Goal: Task Accomplishment & Management: Use online tool/utility

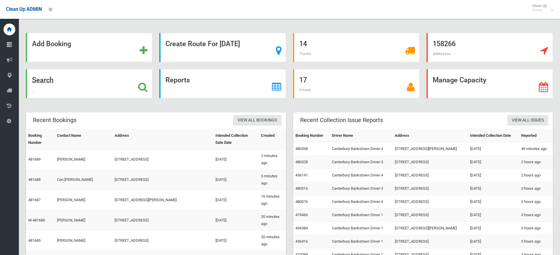
click at [140, 89] on icon at bounding box center [142, 87] width 9 height 10
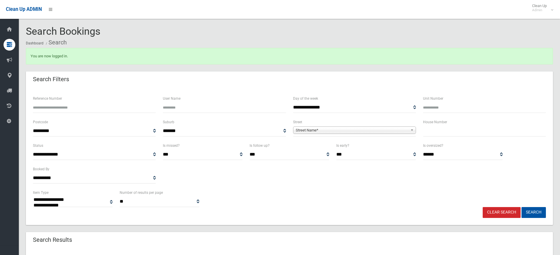
select select
click at [455, 133] on input "text" at bounding box center [484, 130] width 123 height 11
type input "*****"
click at [411, 129] on b at bounding box center [412, 130] width 5 height 7
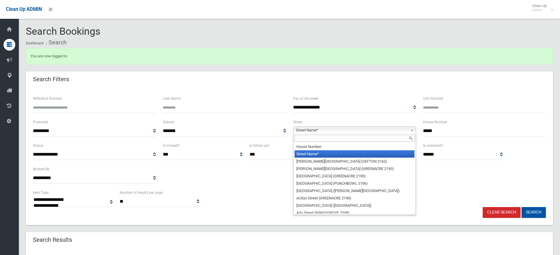
click at [384, 139] on input "text" at bounding box center [354, 138] width 120 height 7
type input "*"
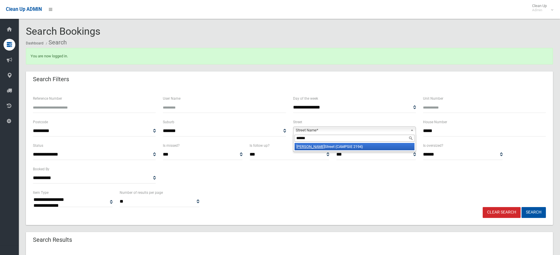
type input "******"
click at [350, 148] on li "Loftus Street (CAMPSIE 2194)" at bounding box center [354, 146] width 120 height 7
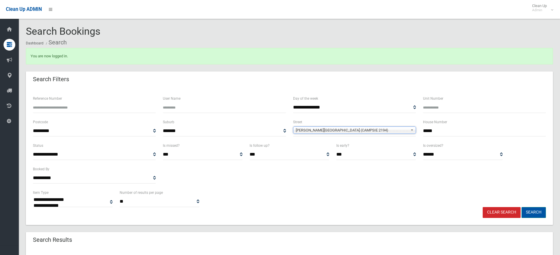
click at [530, 210] on button "Search" at bounding box center [533, 212] width 24 height 11
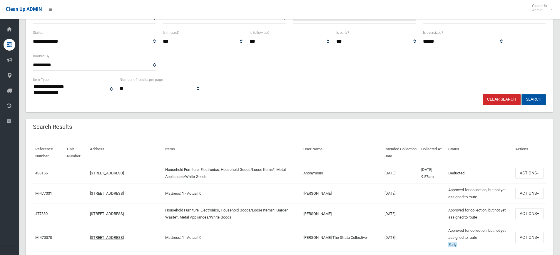
scroll to position [118, 0]
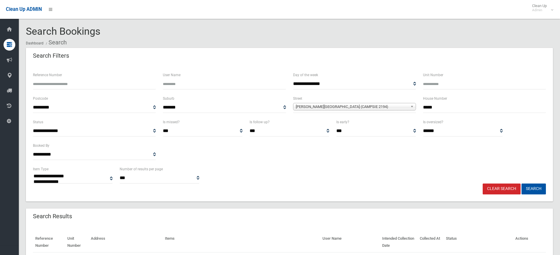
select select
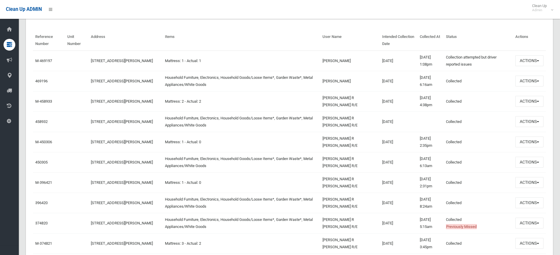
scroll to position [206, 0]
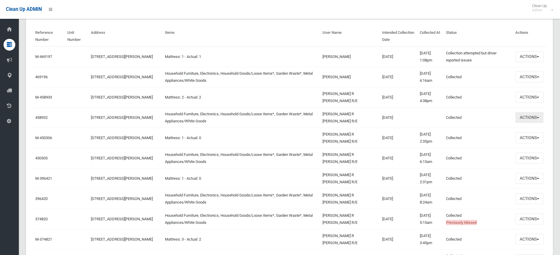
click at [540, 117] on button "Actions" at bounding box center [529, 117] width 28 height 11
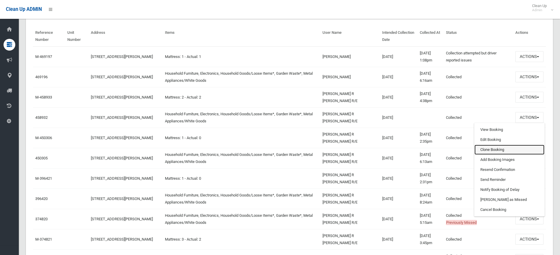
click at [493, 149] on link "Clone Booking" at bounding box center [509, 150] width 70 height 10
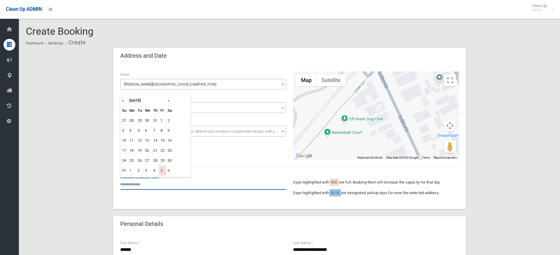
click at [135, 184] on input "text" at bounding box center [203, 184] width 166 height 11
click at [169, 101] on th "»" at bounding box center [169, 101] width 7 height 10
click at [166, 142] on td "15" at bounding box center [169, 140] width 7 height 10
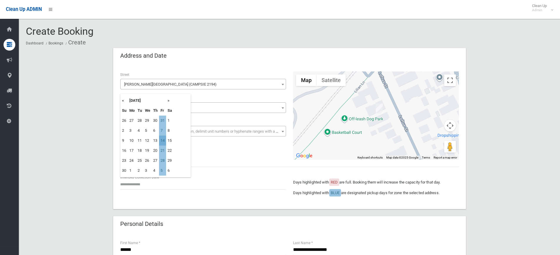
click at [163, 139] on td "14" at bounding box center [162, 140] width 7 height 10
type input "**********"
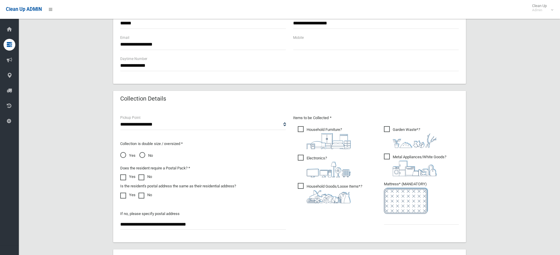
scroll to position [265, 0]
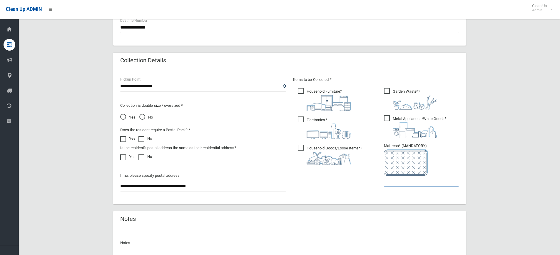
click at [402, 183] on input "text" at bounding box center [421, 180] width 75 height 11
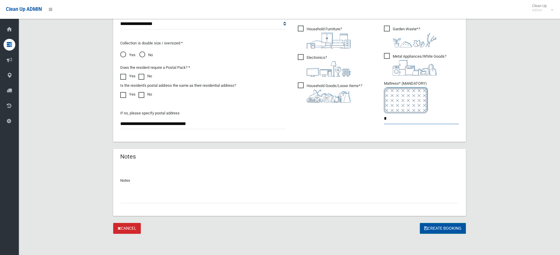
type input "*"
click at [444, 228] on button "Create Booking" at bounding box center [443, 228] width 46 height 11
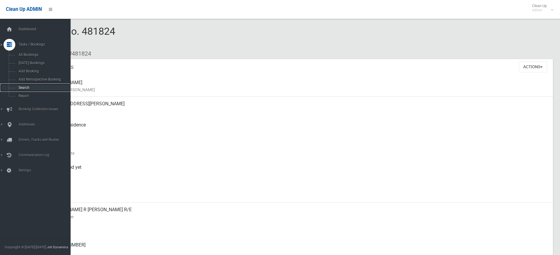
click at [23, 88] on span "Search" at bounding box center [43, 88] width 53 height 4
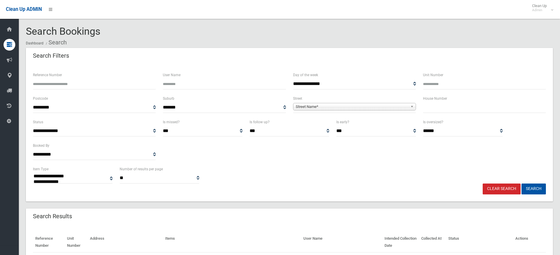
select select
click at [433, 110] on input "text" at bounding box center [484, 107] width 123 height 11
type input "**"
click at [412, 106] on b at bounding box center [412, 106] width 5 height 7
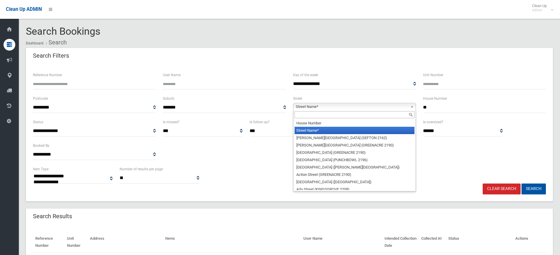
click at [331, 115] on input "text" at bounding box center [354, 114] width 120 height 7
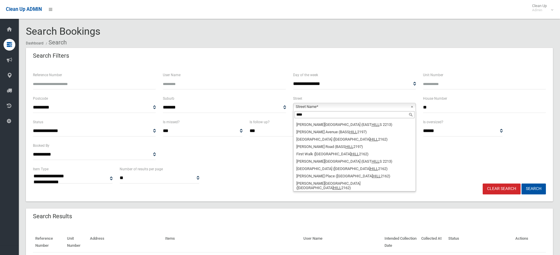
scroll to position [735, 0]
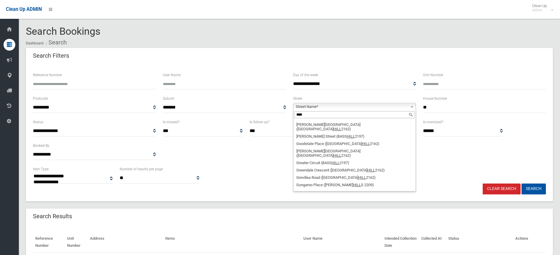
click at [317, 113] on input "****" at bounding box center [354, 114] width 120 height 7
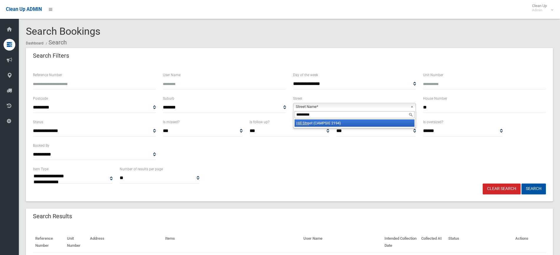
type input "*********"
click at [313, 123] on li "Hill Stre et (CAMPSIE 2194)" at bounding box center [354, 122] width 120 height 7
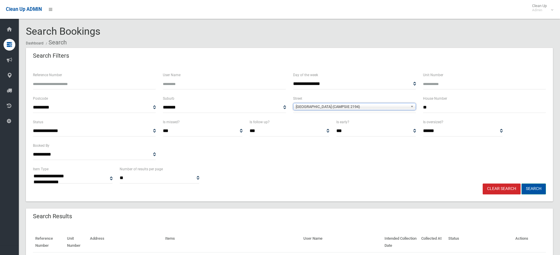
click at [540, 188] on button "Search" at bounding box center [533, 188] width 24 height 11
select select
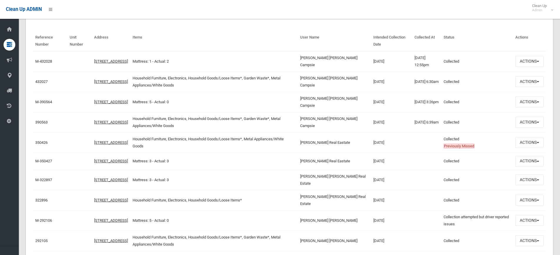
scroll to position [183, 0]
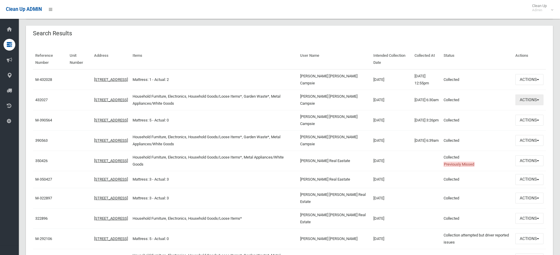
click at [539, 101] on button "Actions" at bounding box center [529, 99] width 28 height 11
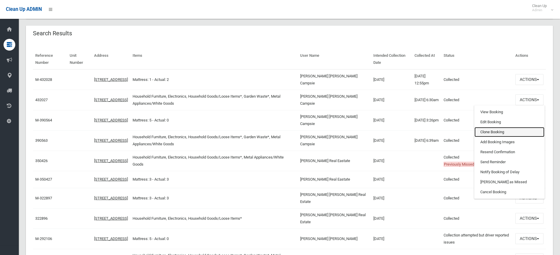
click at [501, 134] on link "Clone Booking" at bounding box center [509, 132] width 70 height 10
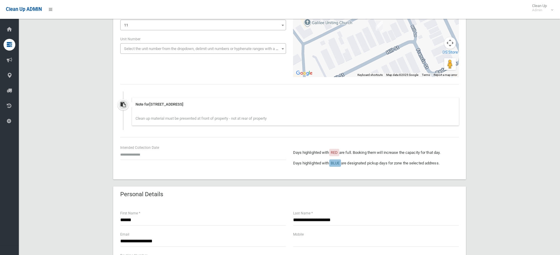
scroll to position [88, 0]
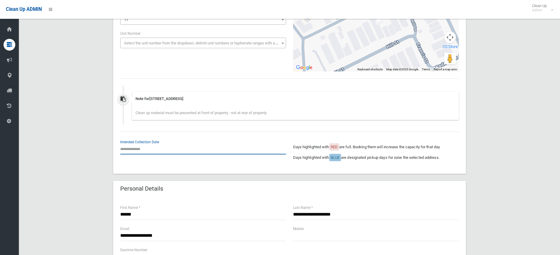
click at [136, 149] on input "text" at bounding box center [203, 148] width 166 height 11
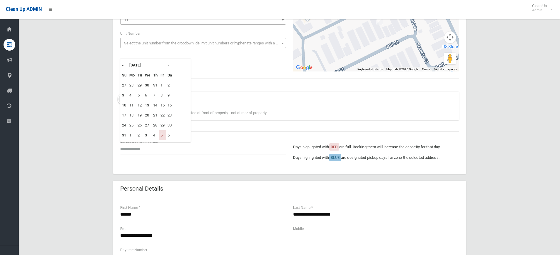
click at [169, 63] on th "»" at bounding box center [169, 65] width 7 height 10
click at [164, 116] on td "26" at bounding box center [162, 115] width 7 height 10
type input "**********"
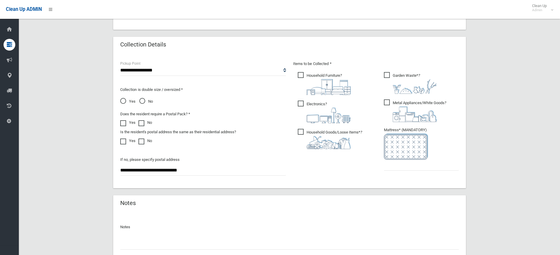
scroll to position [334, 0]
click at [396, 165] on input "text" at bounding box center [421, 164] width 75 height 11
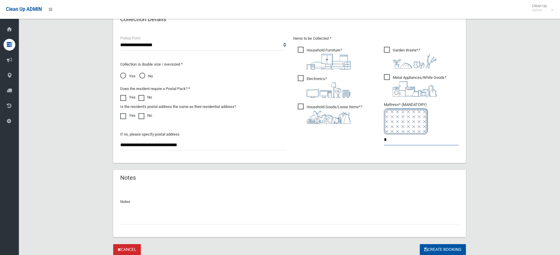
scroll to position [380, 0]
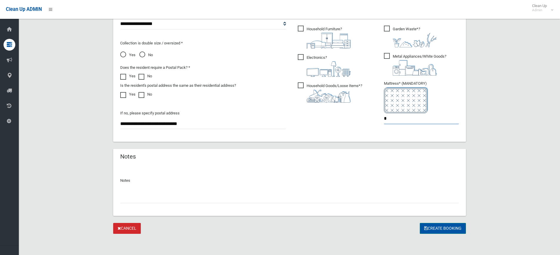
type input "*"
drag, startPoint x: 441, startPoint y: 227, endPoint x: 302, endPoint y: 190, distance: 144.3
click at [440, 227] on button "Create Booking" at bounding box center [443, 228] width 46 height 11
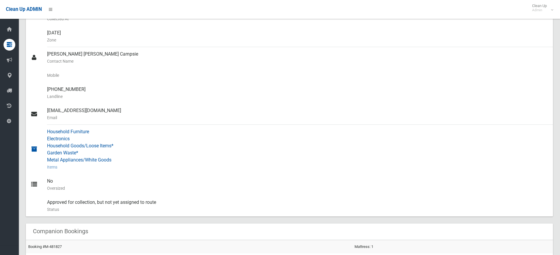
scroll to position [235, 0]
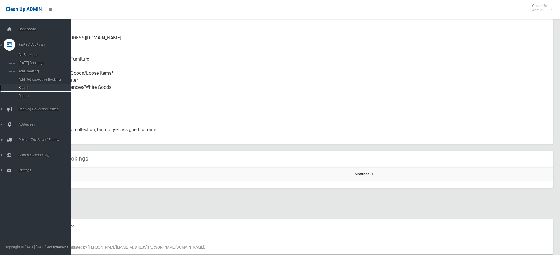
click at [20, 86] on span "Search" at bounding box center [43, 88] width 53 height 4
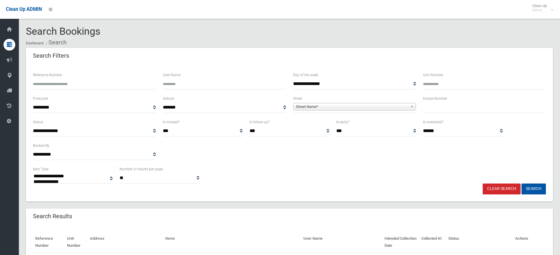
select select
click at [433, 111] on input "text" at bounding box center [484, 107] width 123 height 11
type input "**"
click at [410, 106] on b at bounding box center [412, 106] width 5 height 7
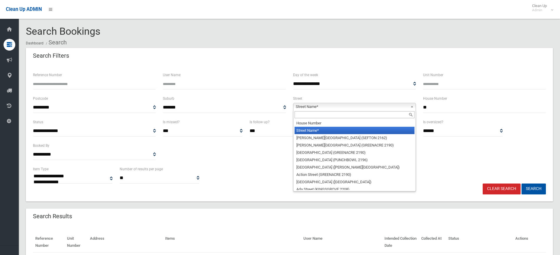
click at [373, 114] on input "text" at bounding box center [354, 114] width 120 height 7
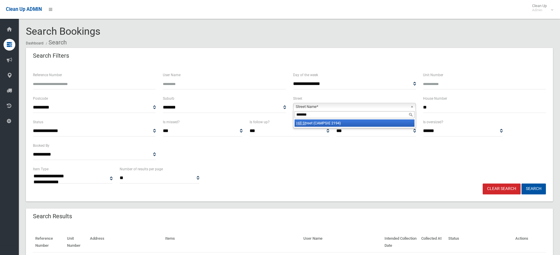
type input "*******"
click at [335, 121] on li "Hill St reet (CAMPSIE 2194)" at bounding box center [354, 122] width 120 height 7
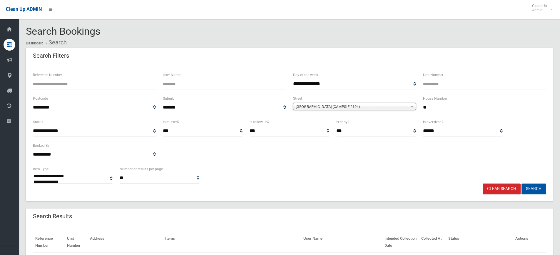
click at [541, 187] on button "Search" at bounding box center [533, 188] width 24 height 11
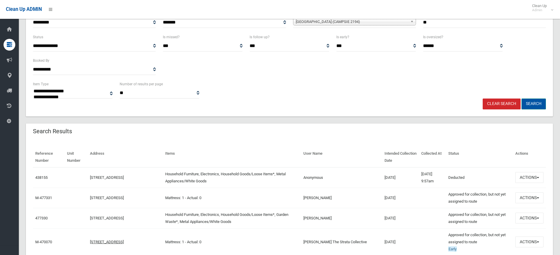
scroll to position [88, 0]
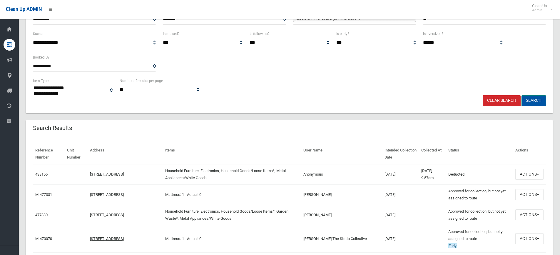
click at [533, 98] on button "Search" at bounding box center [533, 100] width 24 height 11
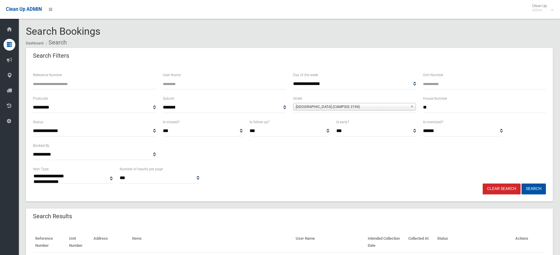
select select
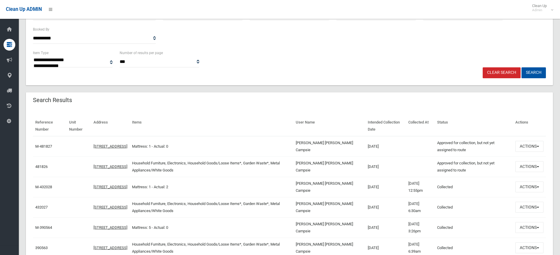
scroll to position [118, 0]
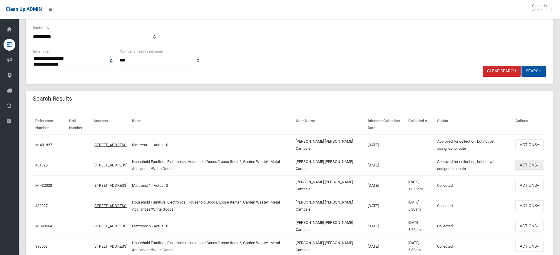
click at [538, 163] on button "Actions" at bounding box center [529, 165] width 28 height 11
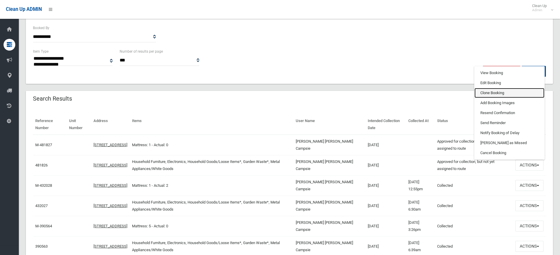
click at [495, 95] on link "Clone Booking" at bounding box center [509, 93] width 70 height 10
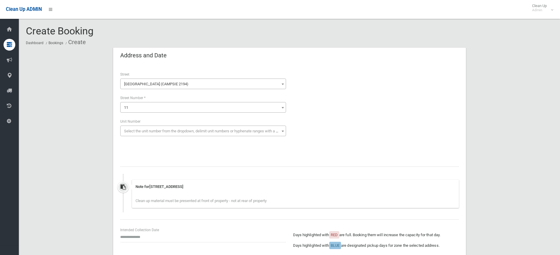
scroll to position [88, 0]
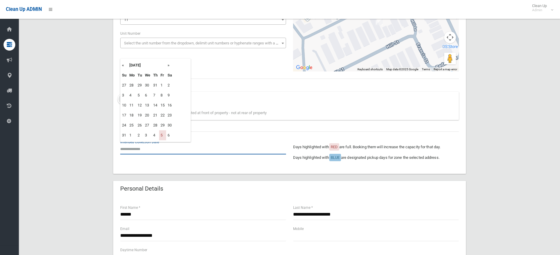
click at [137, 148] on input "text" at bounding box center [203, 148] width 166 height 11
click at [170, 66] on th "»" at bounding box center [169, 65] width 7 height 10
click at [164, 93] on td "7" at bounding box center [162, 95] width 7 height 10
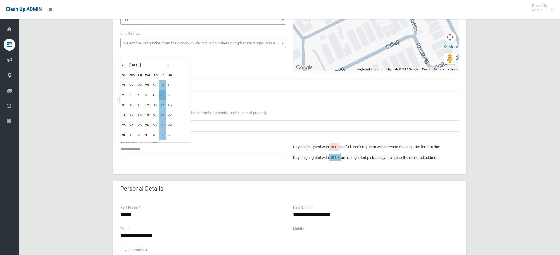
type input "**********"
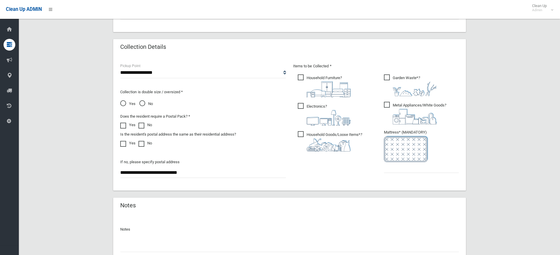
scroll to position [380, 0]
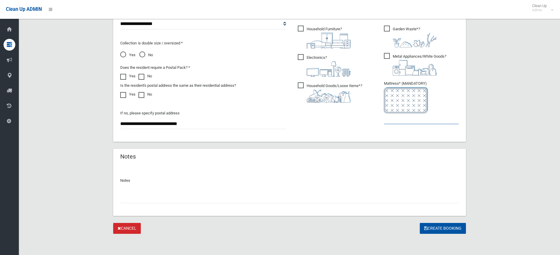
click at [398, 121] on input "text" at bounding box center [421, 118] width 75 height 11
type input "*"
click at [436, 228] on button "Create Booking" at bounding box center [443, 228] width 46 height 11
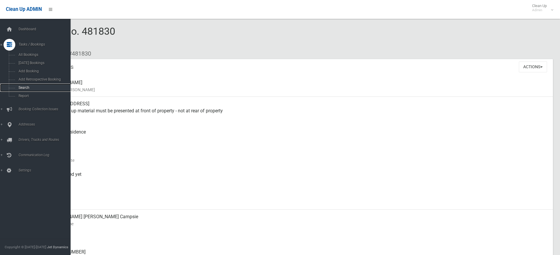
click at [24, 88] on span "Search" at bounding box center [43, 88] width 53 height 4
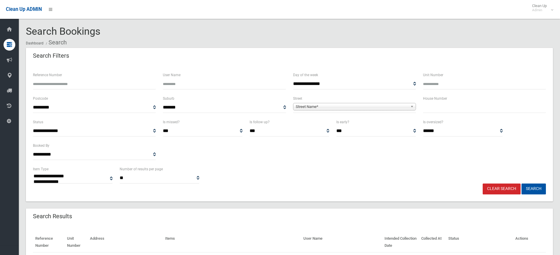
select select
click at [411, 106] on b at bounding box center [412, 106] width 5 height 7
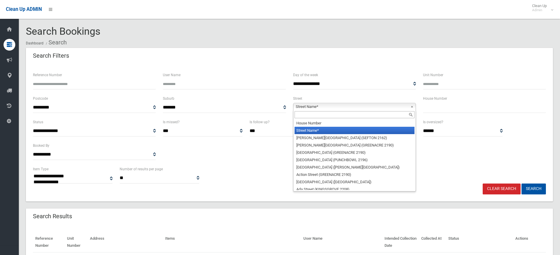
click at [425, 106] on input "text" at bounding box center [484, 107] width 123 height 11
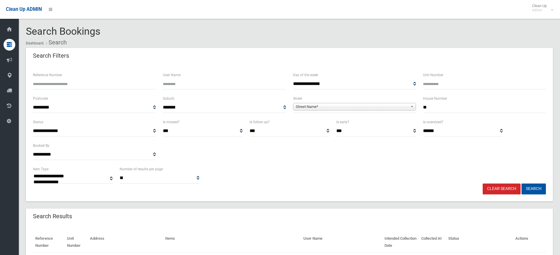
type input "**"
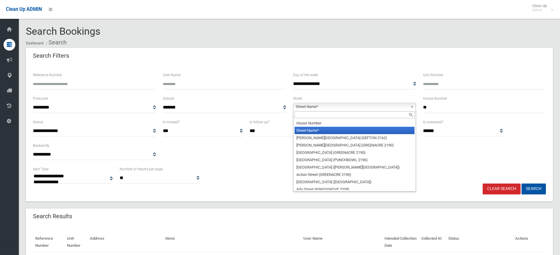
click at [412, 106] on b at bounding box center [412, 106] width 5 height 7
click at [365, 116] on input "text" at bounding box center [354, 114] width 120 height 7
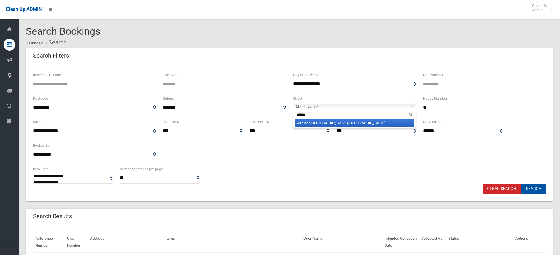
type input "******"
click at [354, 123] on li "MacDon ald Street (LAKEMBA 2195)" at bounding box center [354, 122] width 120 height 7
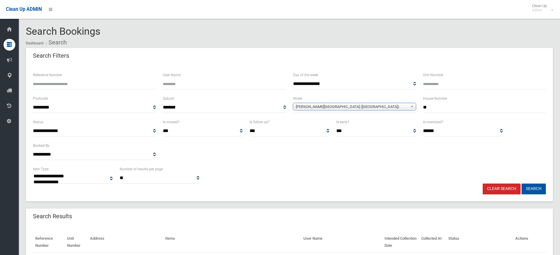
click at [537, 192] on button "Search" at bounding box center [533, 188] width 24 height 11
select select
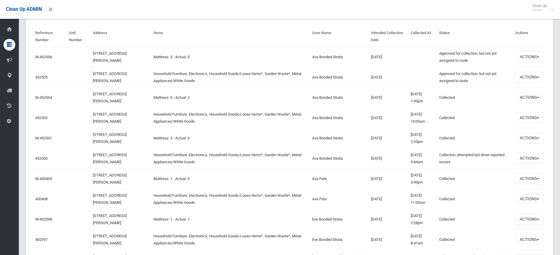
scroll to position [206, 0]
click at [539, 76] on button "Actions" at bounding box center [529, 76] width 28 height 11
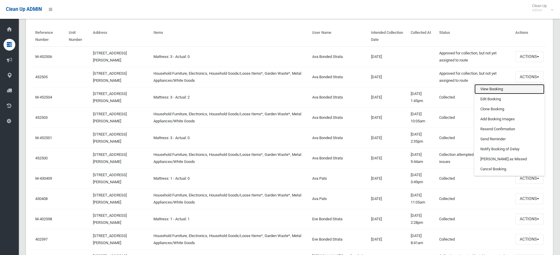
click at [494, 91] on link "View Booking" at bounding box center [509, 89] width 70 height 10
